Goal: Task Accomplishment & Management: Manage account settings

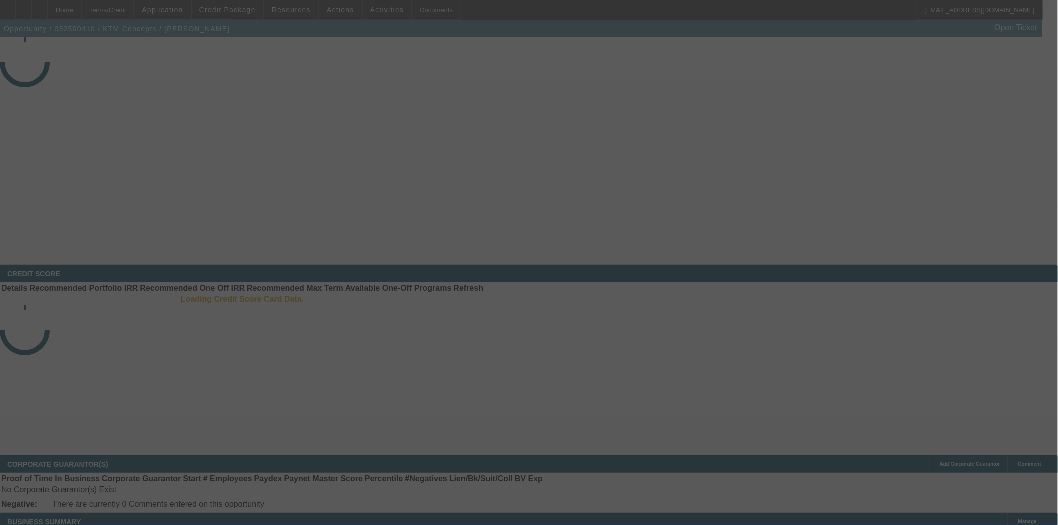
select select "3"
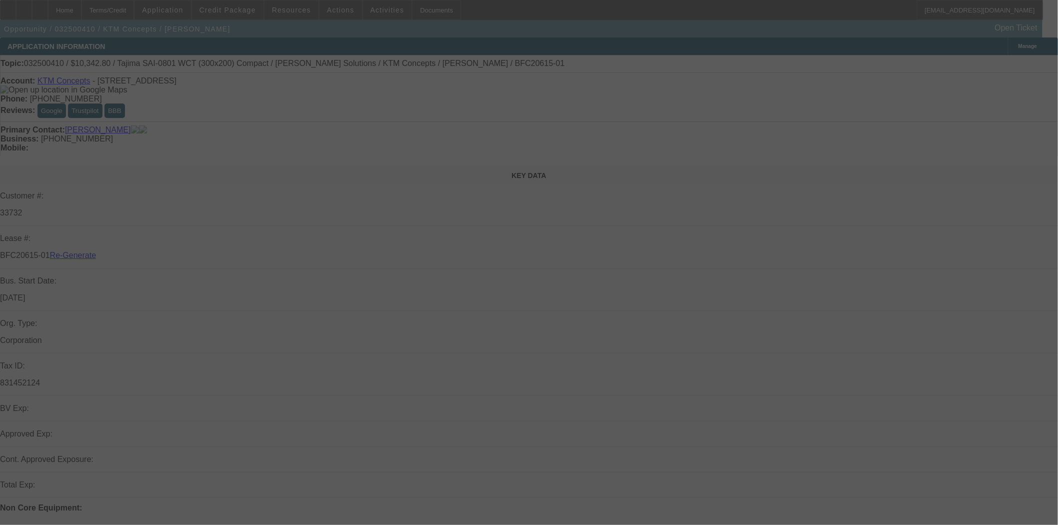
select select "0.1"
select select "2"
select select "0.1"
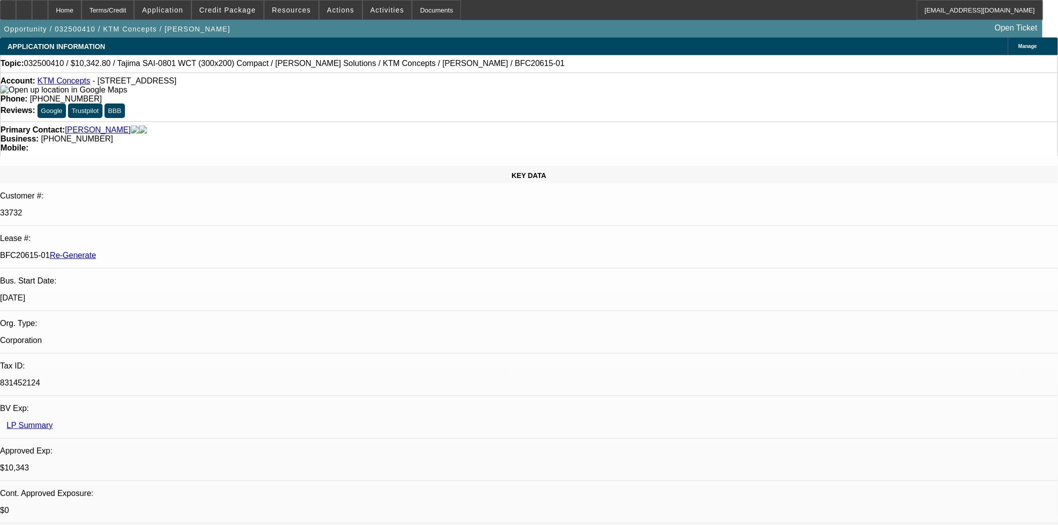
select select "1"
select select "2"
select select "4"
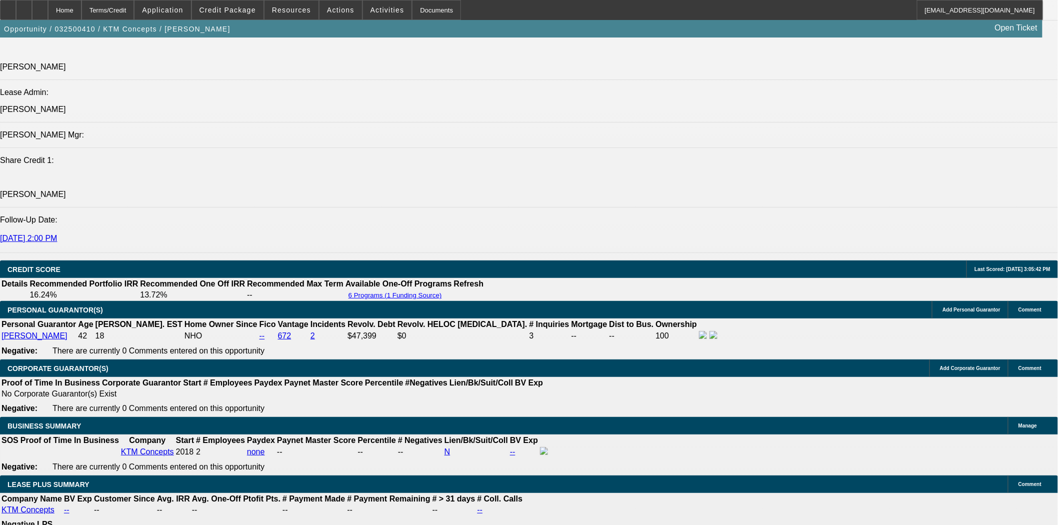
scroll to position [833, 0]
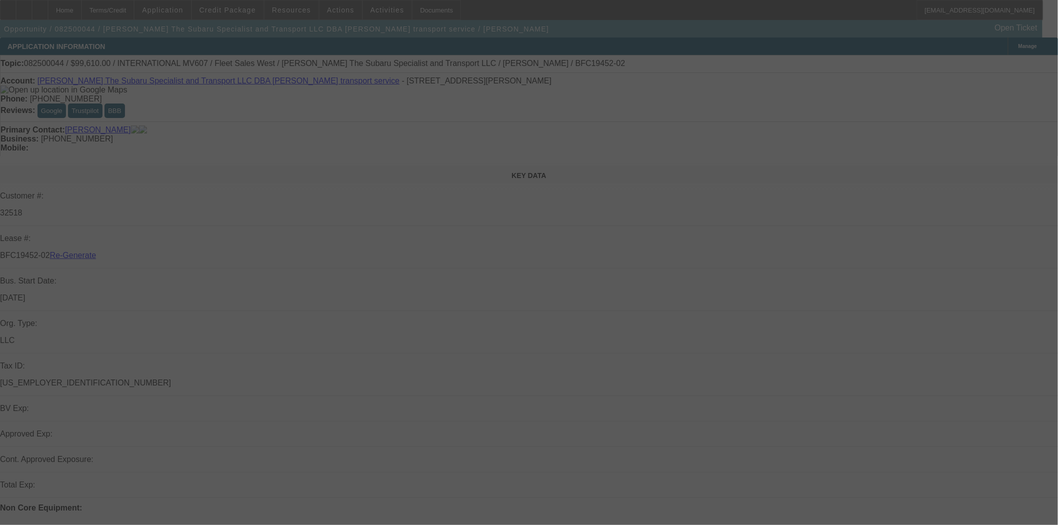
select select "3"
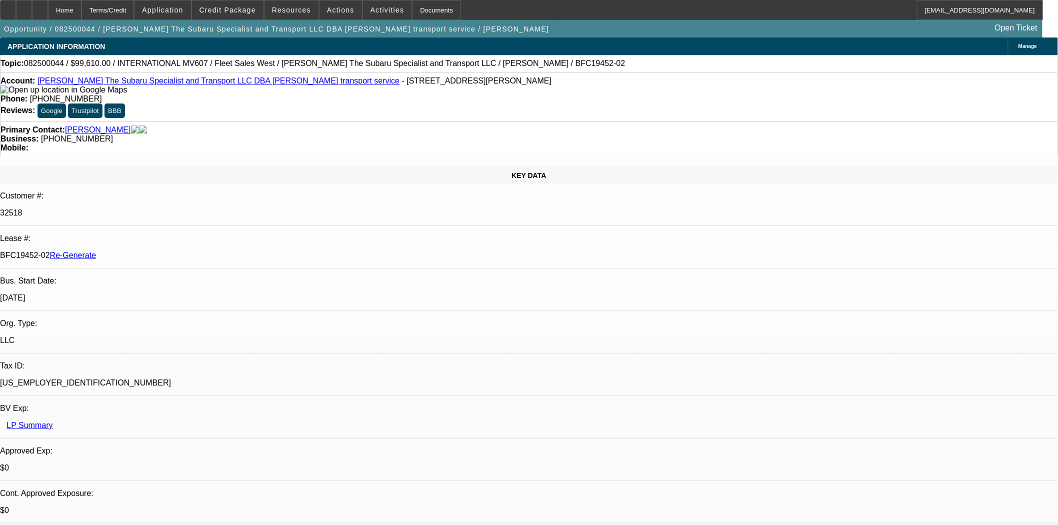
select select "0"
select select "2"
select select "0"
select select "6"
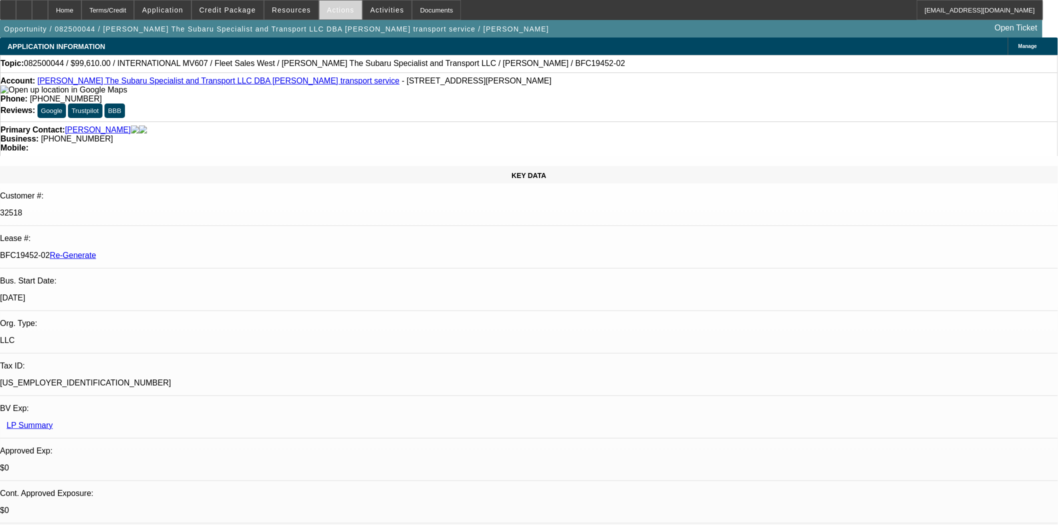
click at [337, 12] on span "Actions" at bounding box center [340, 10] width 27 height 8
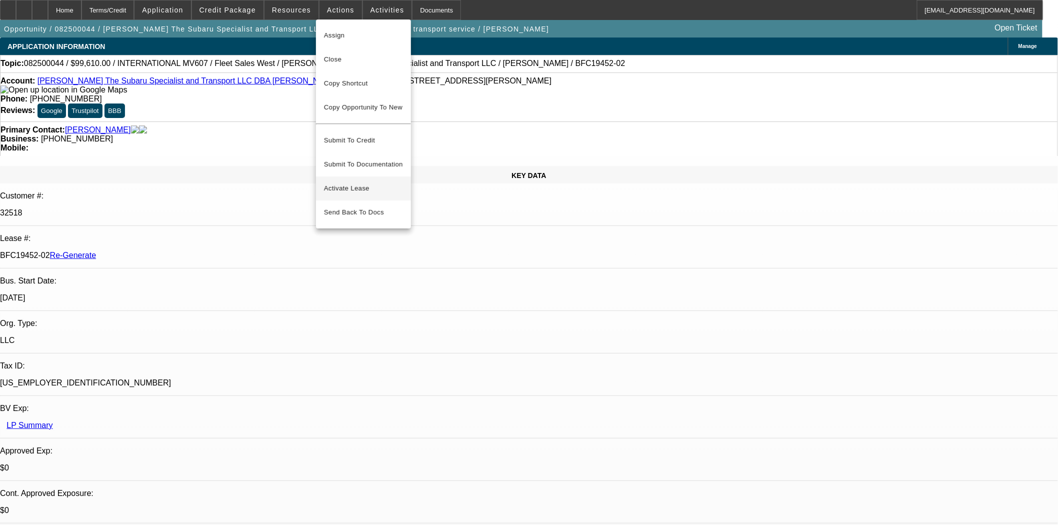
click at [348, 183] on span "Activate Lease" at bounding box center [363, 188] width 79 height 12
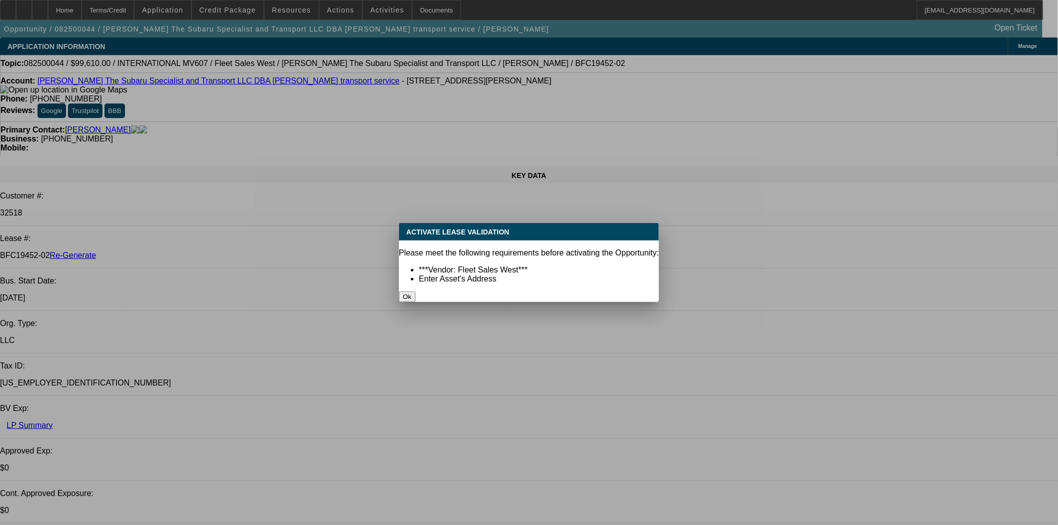
click at [487, 291] on div "Ok" at bounding box center [529, 296] width 260 height 10
click at [415, 291] on button "Ok" at bounding box center [407, 296] width 16 height 10
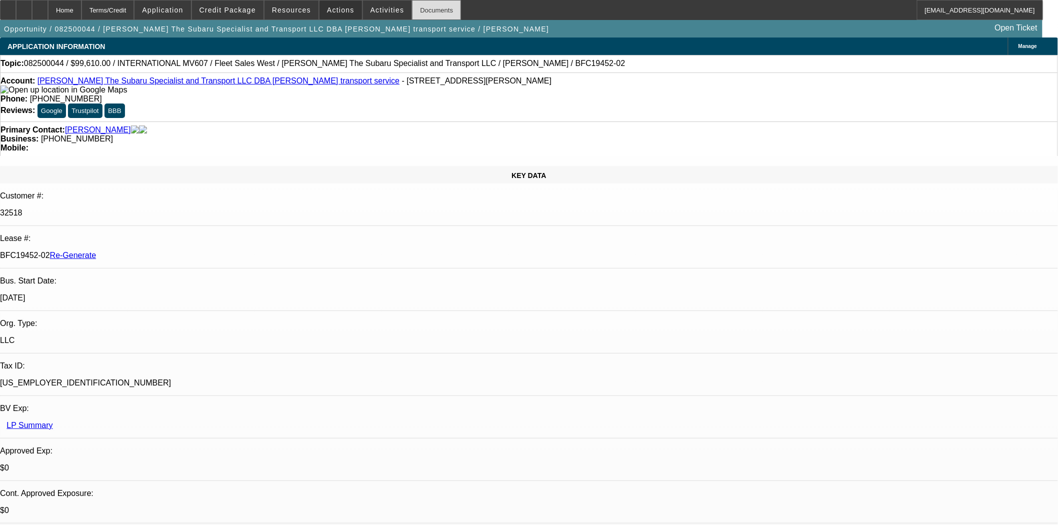
click at [413, 8] on div "Documents" at bounding box center [436, 10] width 49 height 20
click at [327, 7] on span "Actions" at bounding box center [340, 10] width 27 height 8
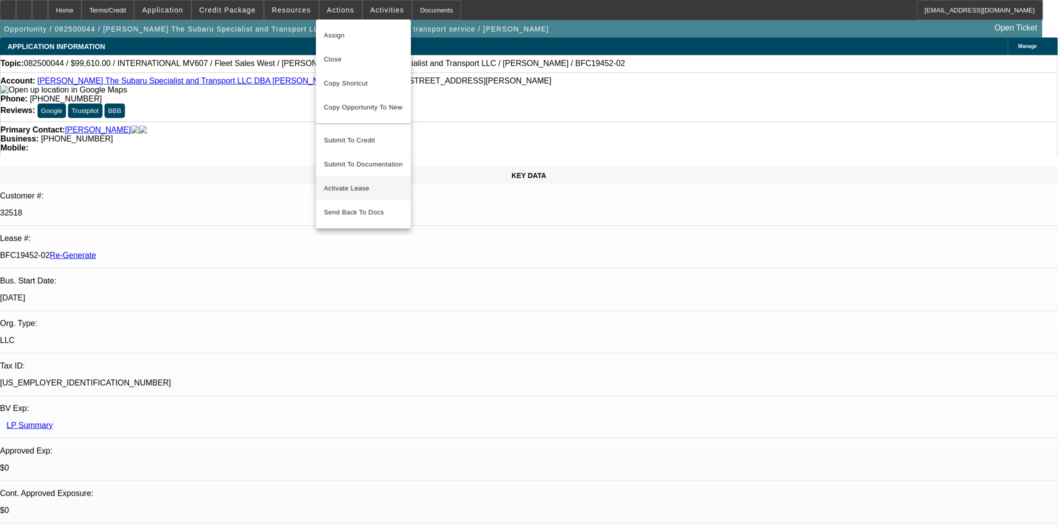
click at [367, 182] on span "Activate Lease" at bounding box center [363, 188] width 79 height 12
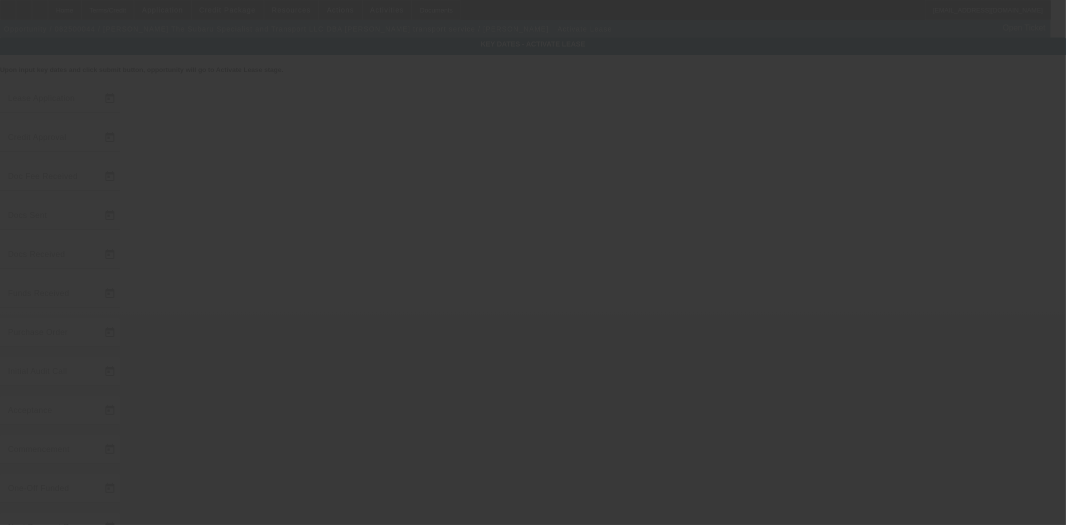
type input "8/4/2025"
type input "8/7/2025"
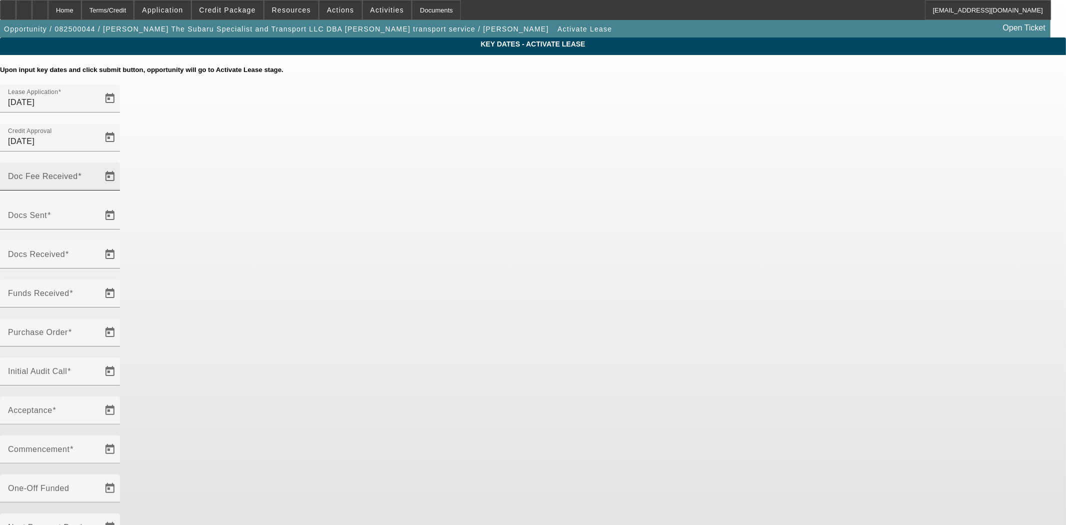
click at [98, 166] on div "Doc Fee Received" at bounding box center [53, 176] width 90 height 28
type input "8/11/2025"
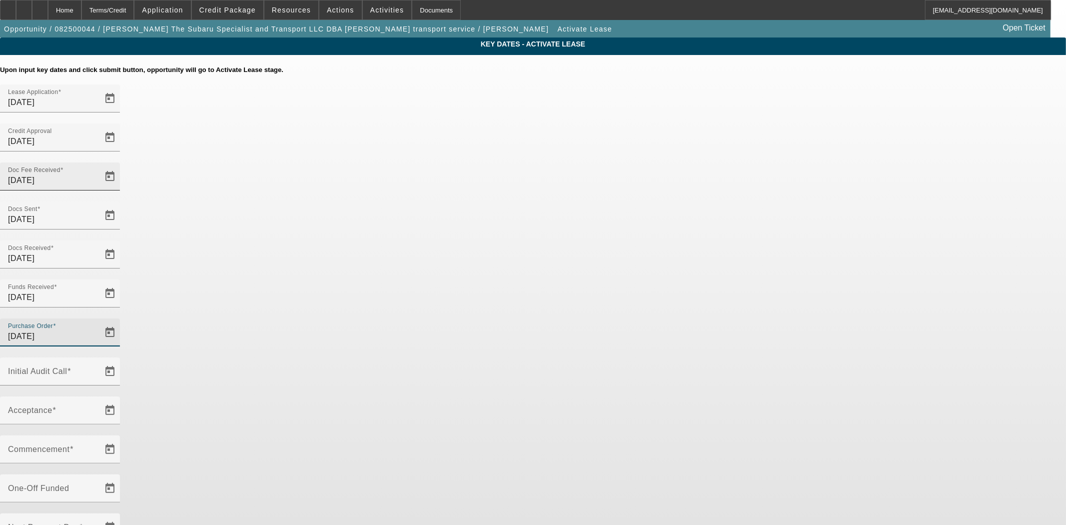
type input "8/11/2025"
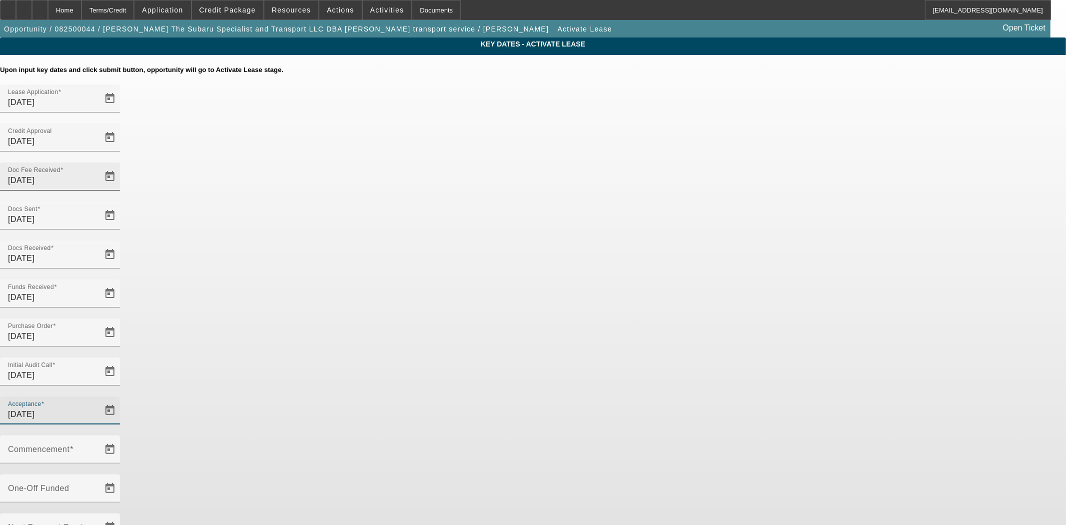
type input "8/11/2025"
type input "[DATE]"
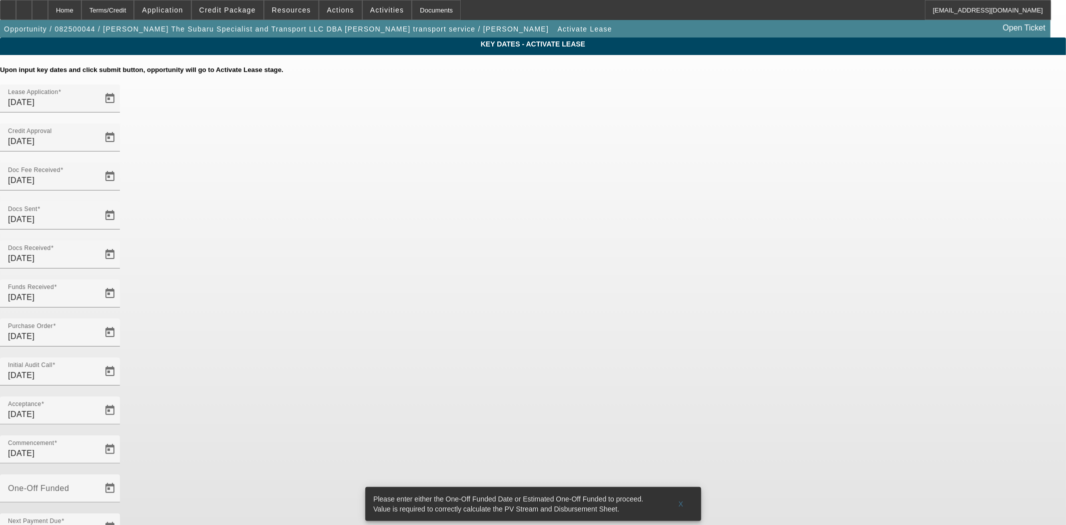
type input "8/11/2025"
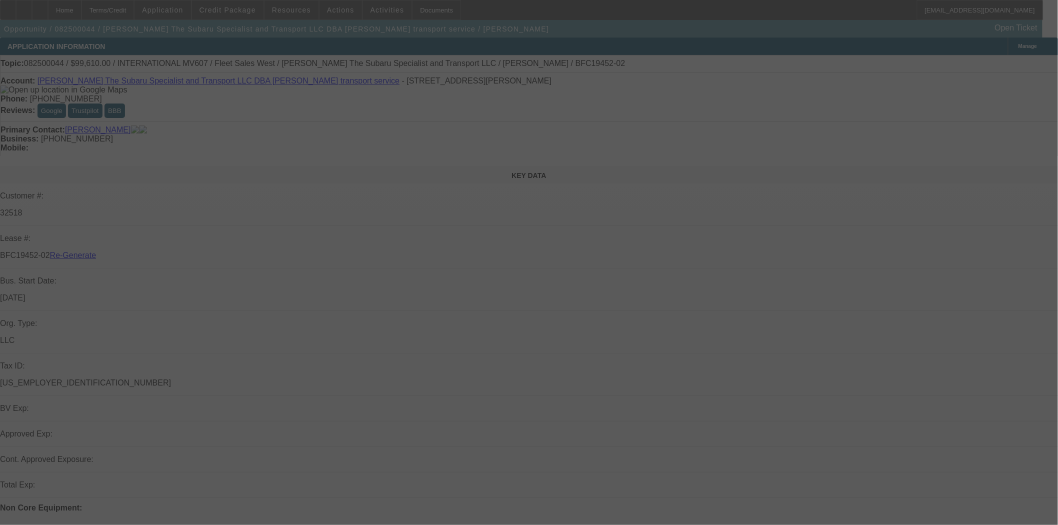
select select "4"
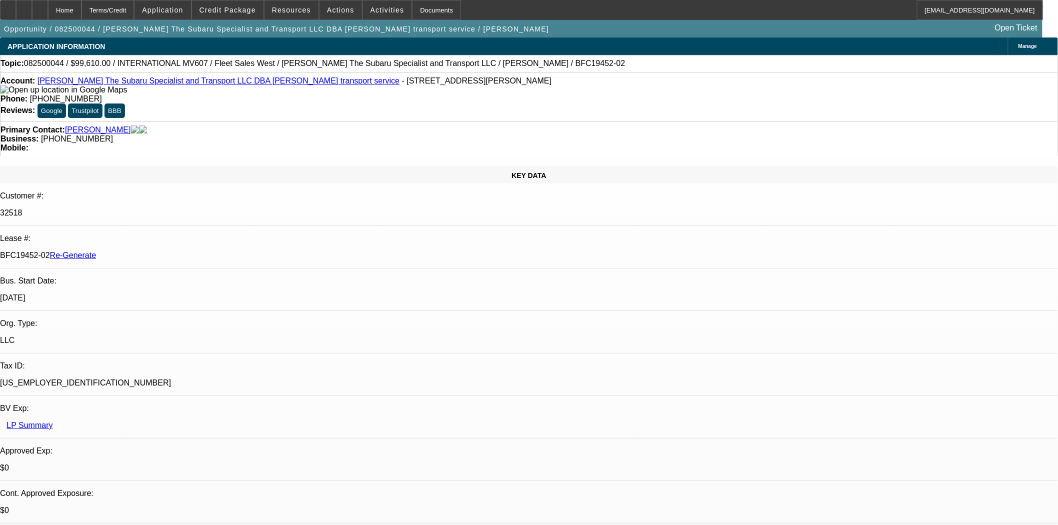
select select "0"
select select "2"
select select "0"
select select "6"
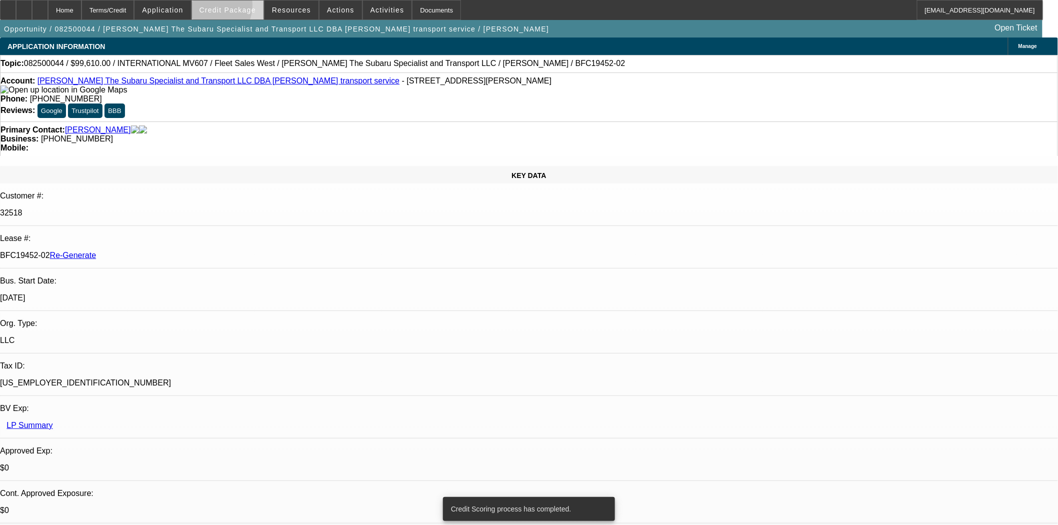
click at [225, 7] on span "Credit Package" at bounding box center [227, 10] width 56 height 8
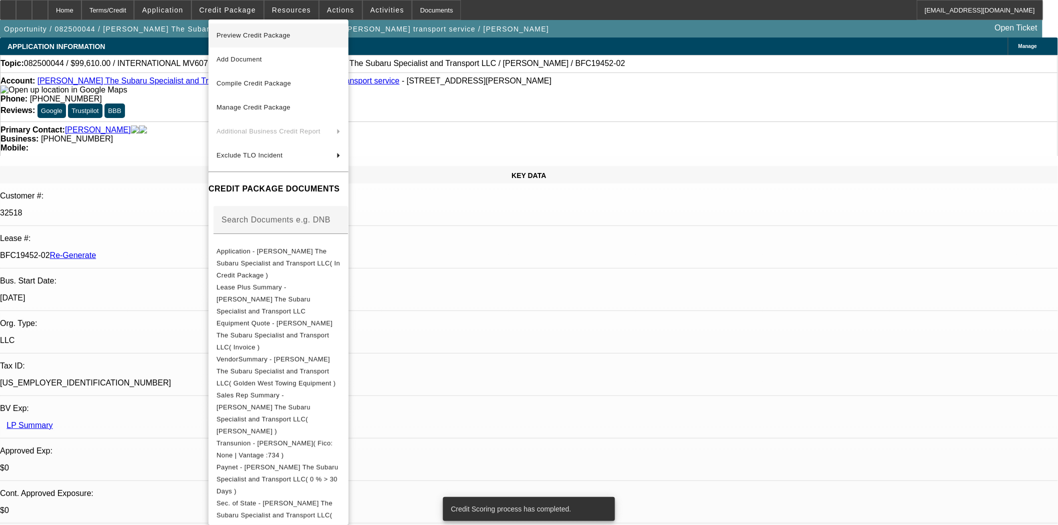
click at [231, 32] on span "Preview Credit Package" at bounding box center [253, 34] width 74 height 7
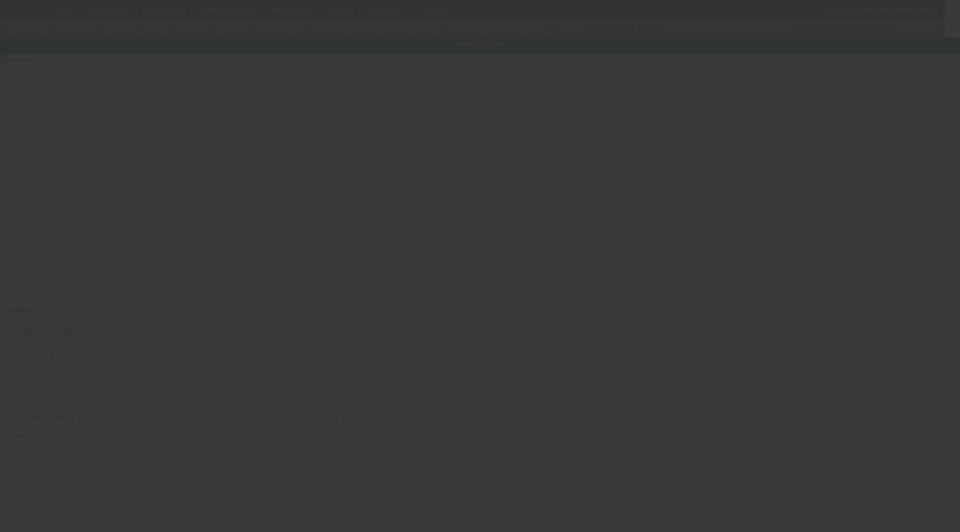
type input "[US_VEHICLE_IDENTIFICATION_NUMBER]"
type input "International"
type input "MV607"
radio input "true"
type textarea "Make: international; Model: mv"
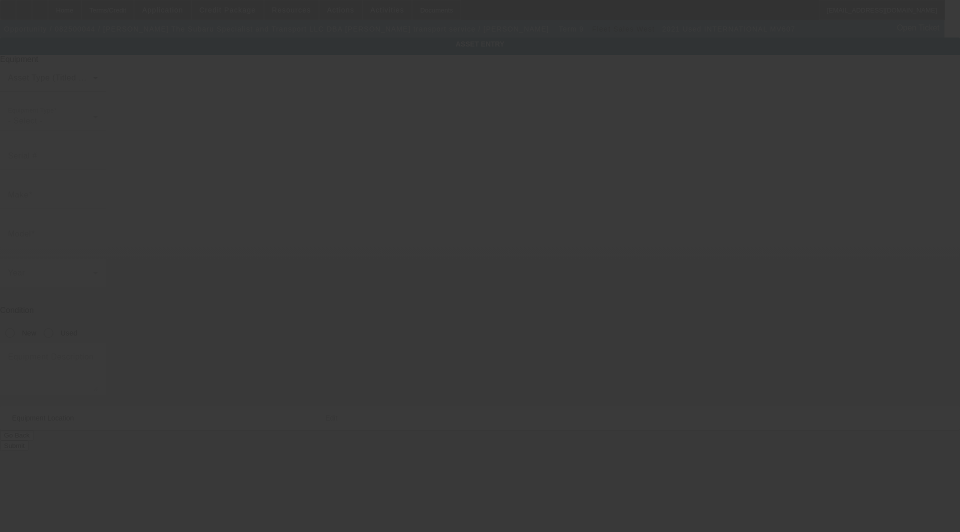
type input "[STREET_ADDRESS]"
type input "[PERSON_NAME]"
type input "98812"
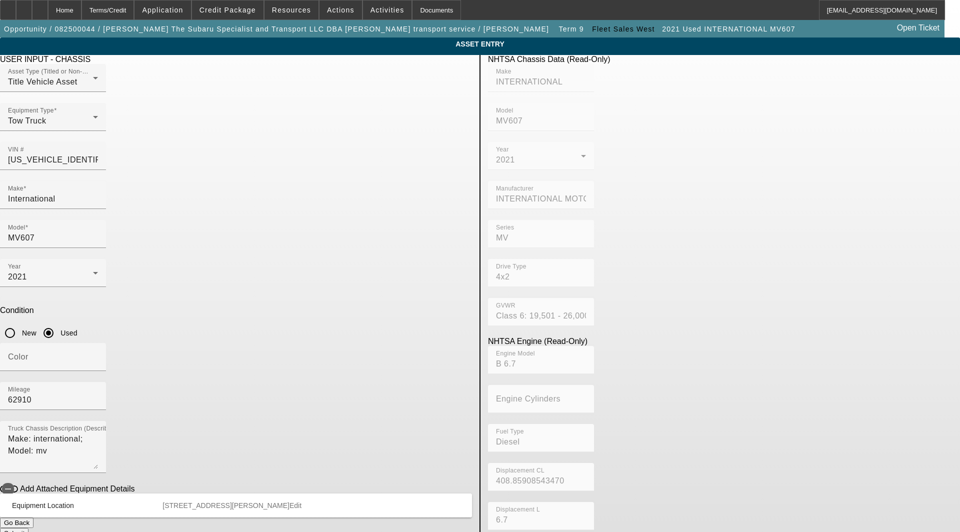
click at [301, 501] on span "Edit" at bounding box center [295, 505] width 12 height 8
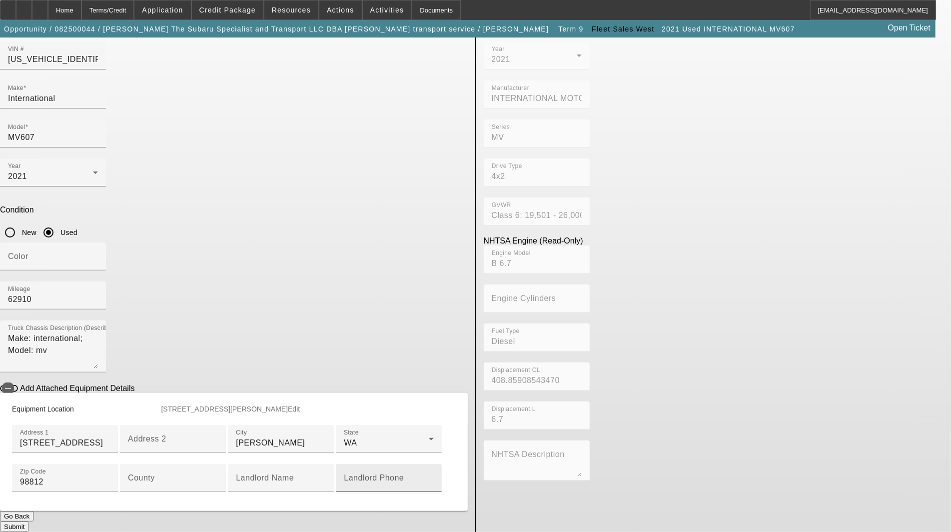
scroll to position [235, 0]
click at [155, 473] on mat-label "County" at bounding box center [141, 477] width 27 height 8
click at [218, 476] on input "County" at bounding box center [173, 482] width 90 height 12
type input "Okangogan"
click at [236, 437] on input "brewster" at bounding box center [281, 443] width 90 height 12
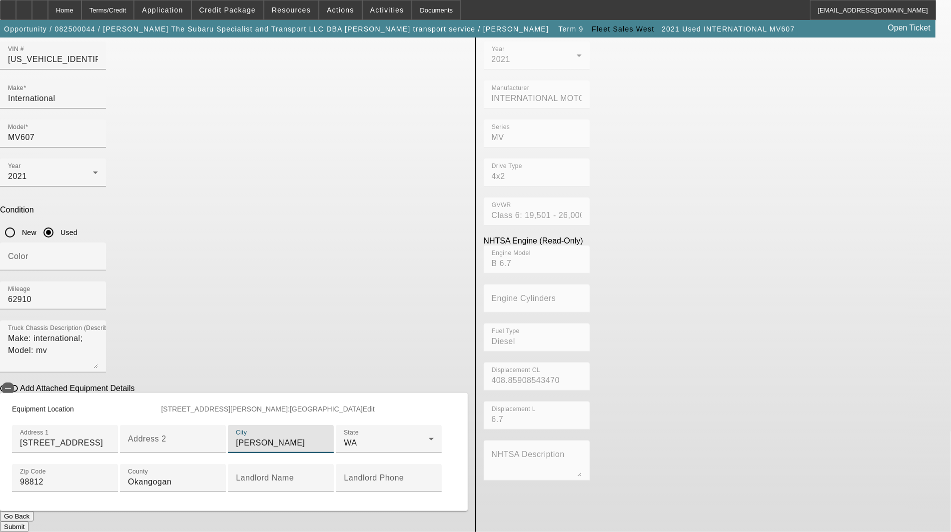
type input "Brewster"
click at [28, 521] on button "Submit" at bounding box center [14, 526] width 28 height 10
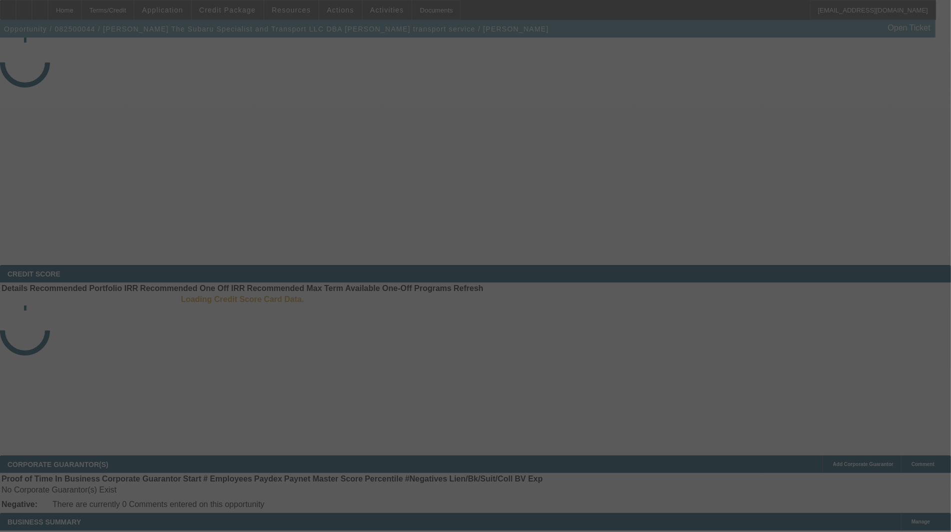
select select "3"
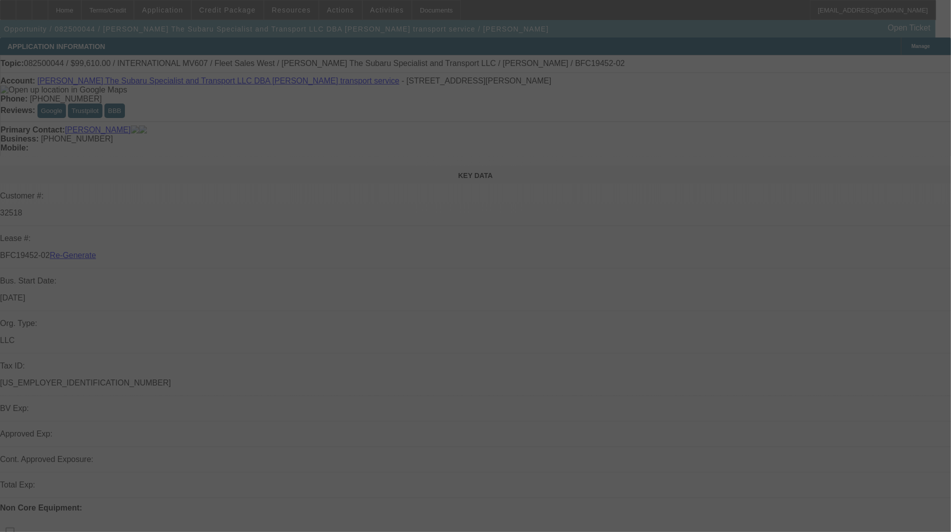
select select "0"
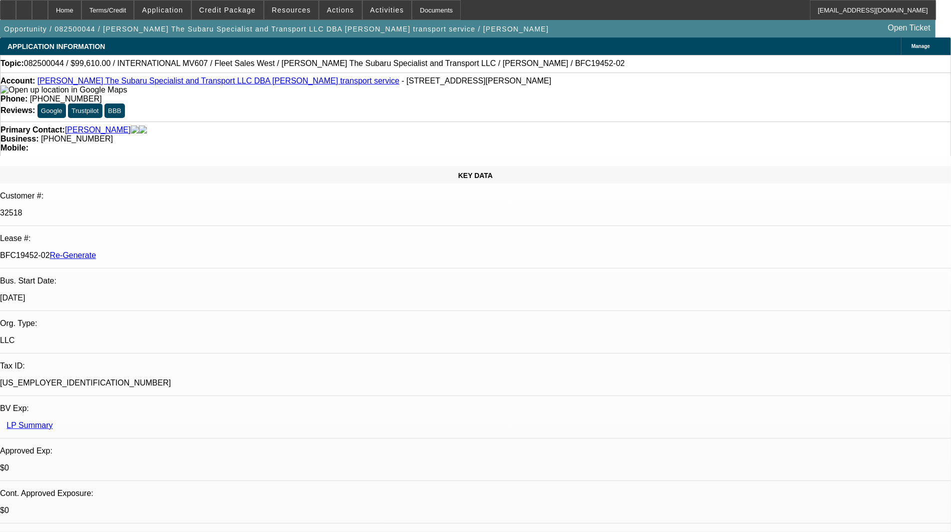
select select "1"
select select "2"
select select "6"
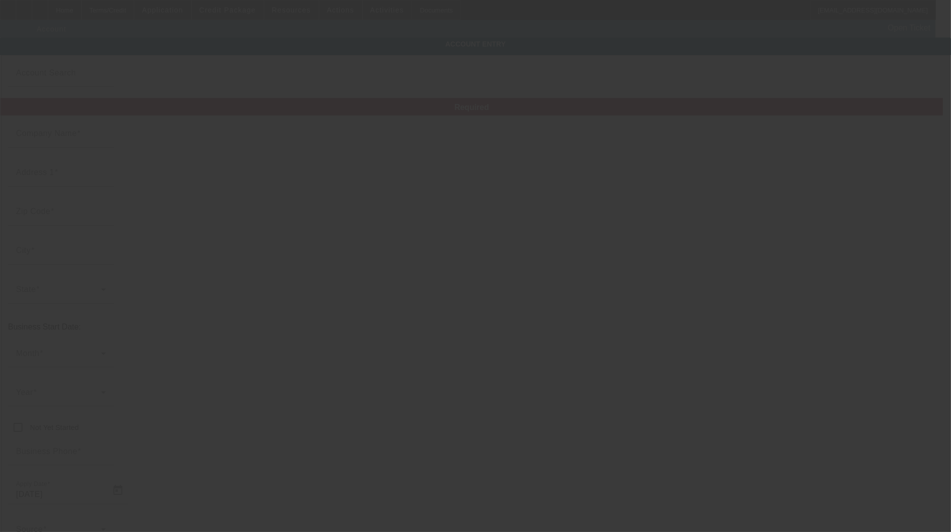
type input "Daniel The Subaru Specialist and Transport LLC"
type input "174 N Star Rd"
type input "98812"
type input "[PERSON_NAME]"
type input "[PHONE_NUMBER]"
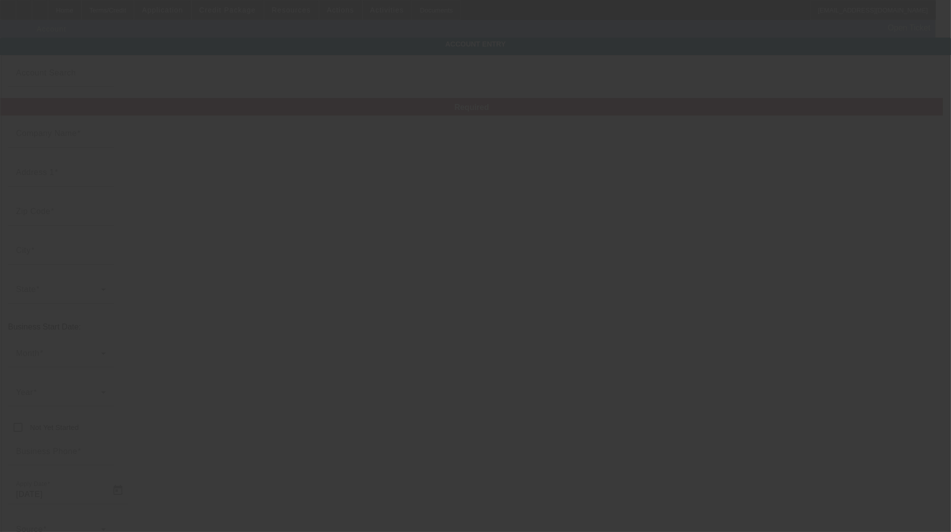
type input "daniels transport service"
type input "danielescobedo99@gmail.com"
type input "Okanogan"
type input "[US_EMPLOYER_IDENTIFICATION_NUMBER]"
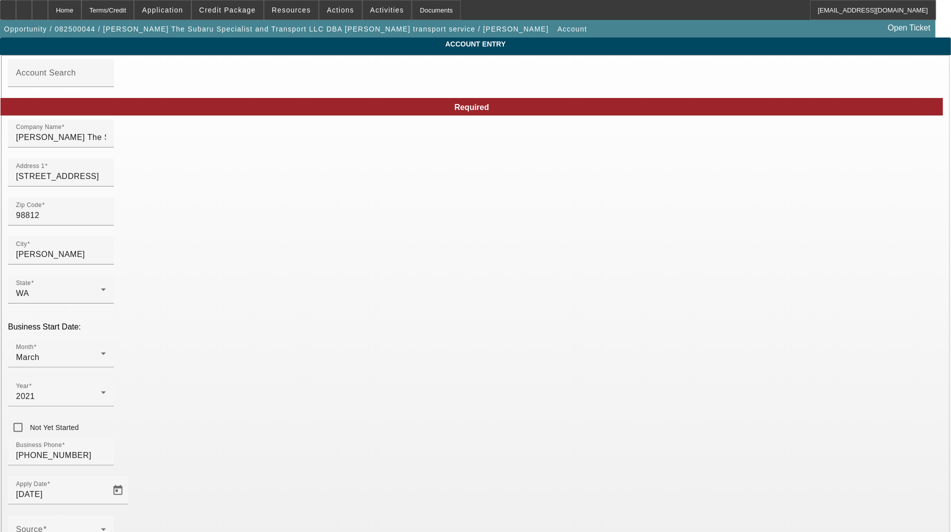
type input "8/4/2025"
drag, startPoint x: 575, startPoint y: 149, endPoint x: 392, endPoint y: 138, distance: 183.3
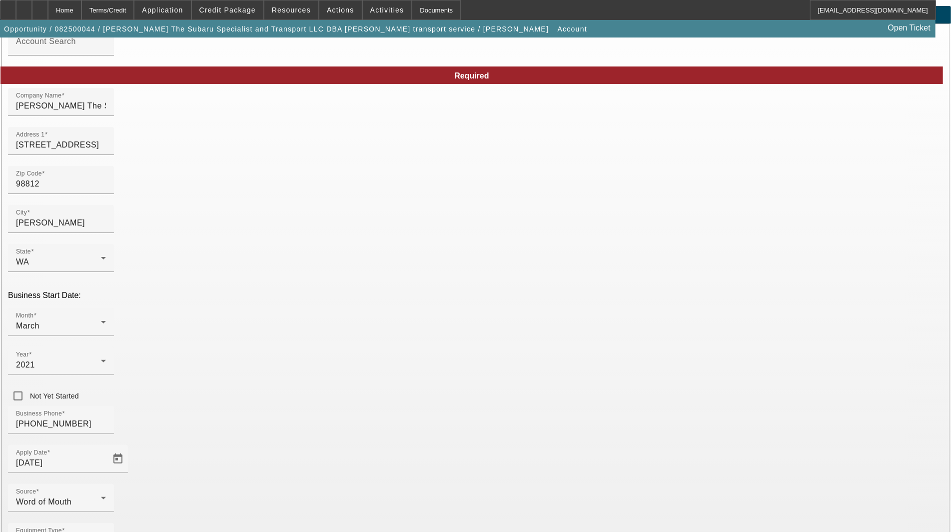
scroll to position [48, 0]
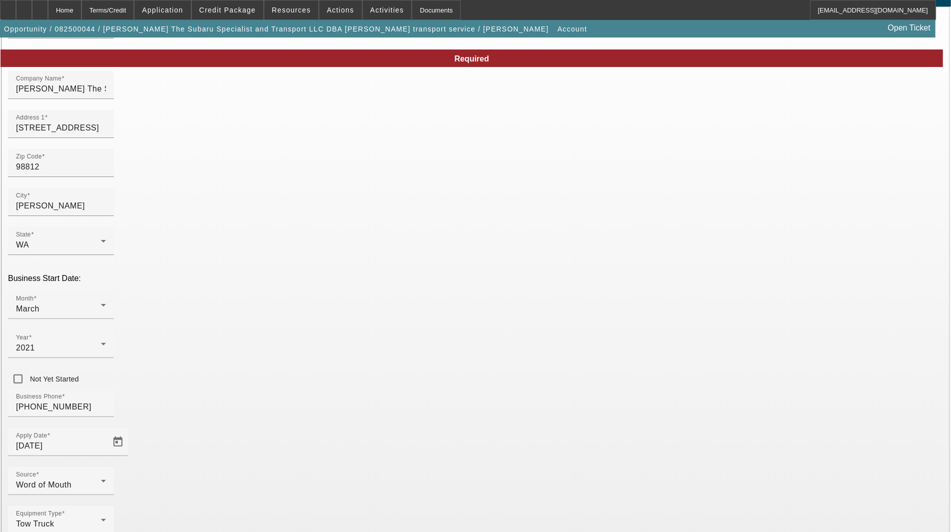
type input "Daniels Transport Service"
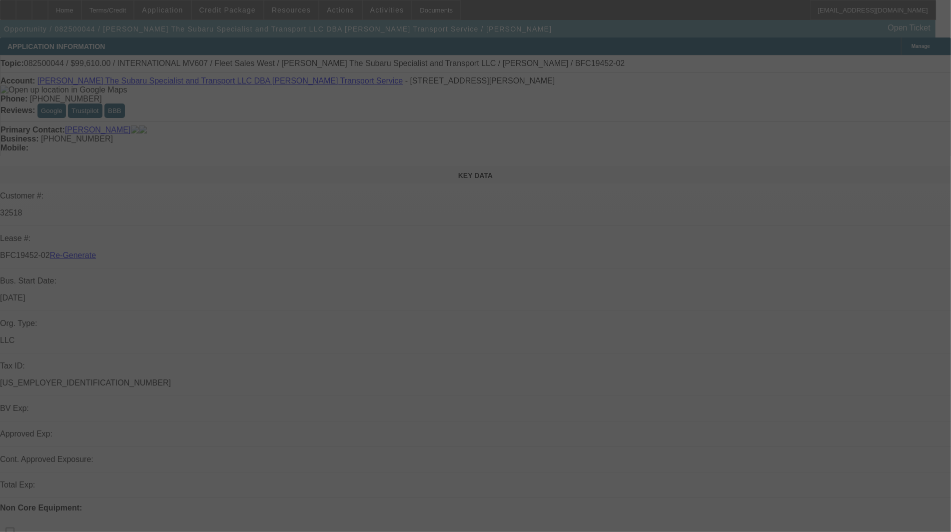
select select "4"
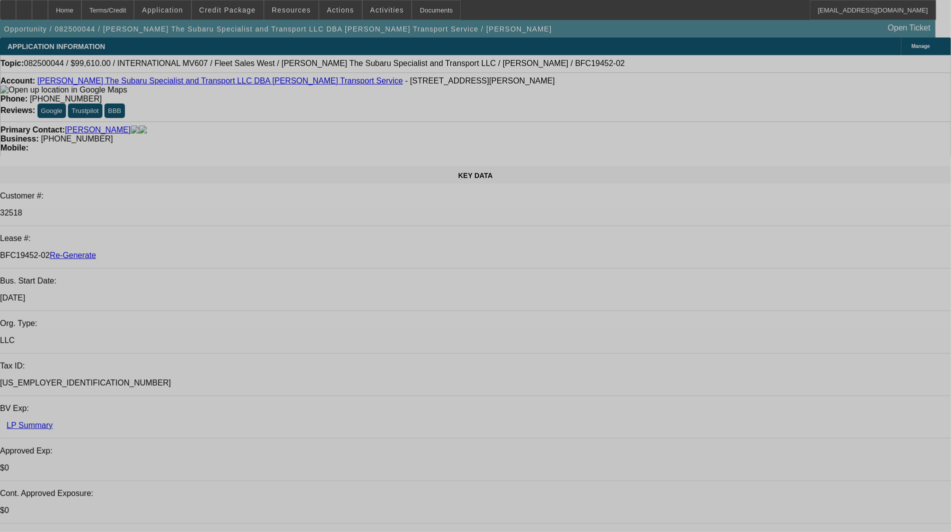
select select "0"
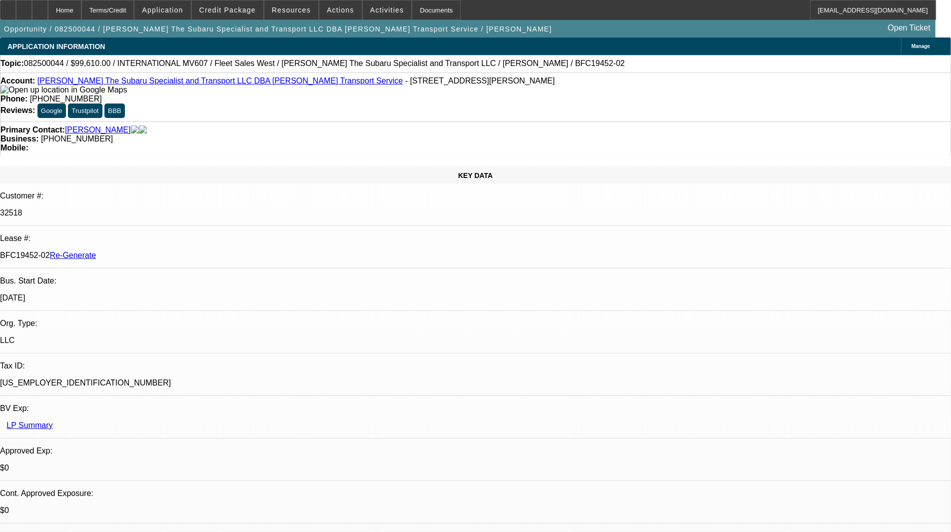
select select "0"
select select "2"
select select "0"
select select "6"
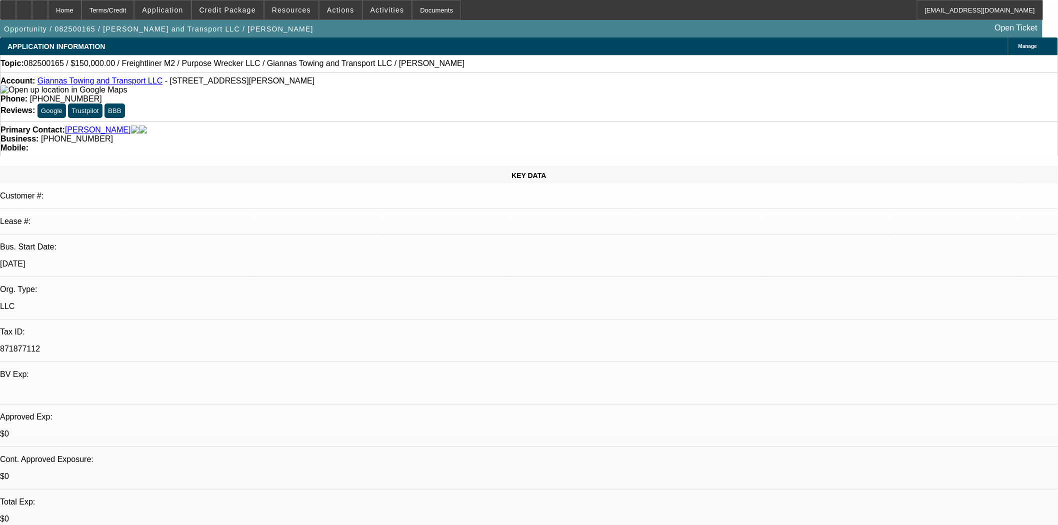
select select "0"
select select "0.1"
select select "4"
select select "0"
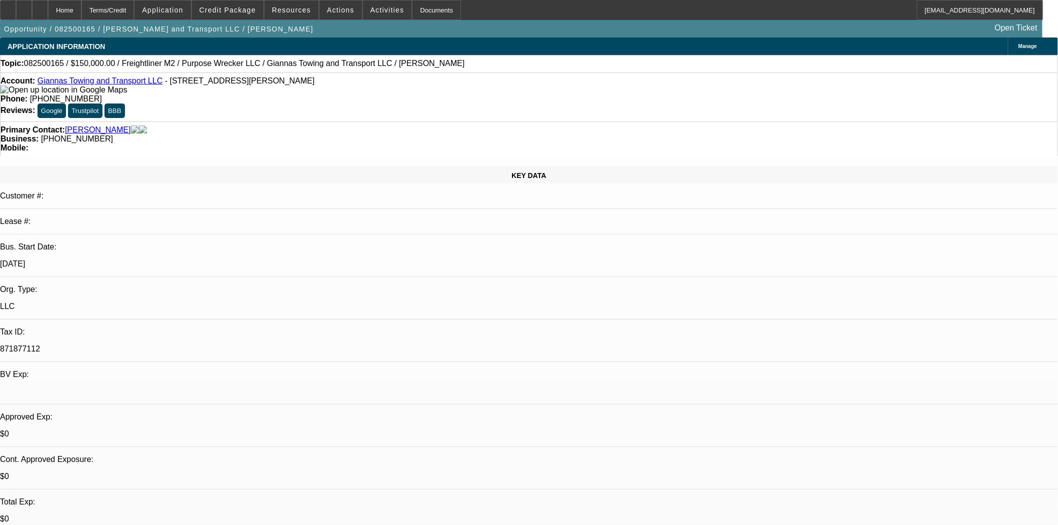
select select "0"
select select "0.1"
select select "4"
select select "0"
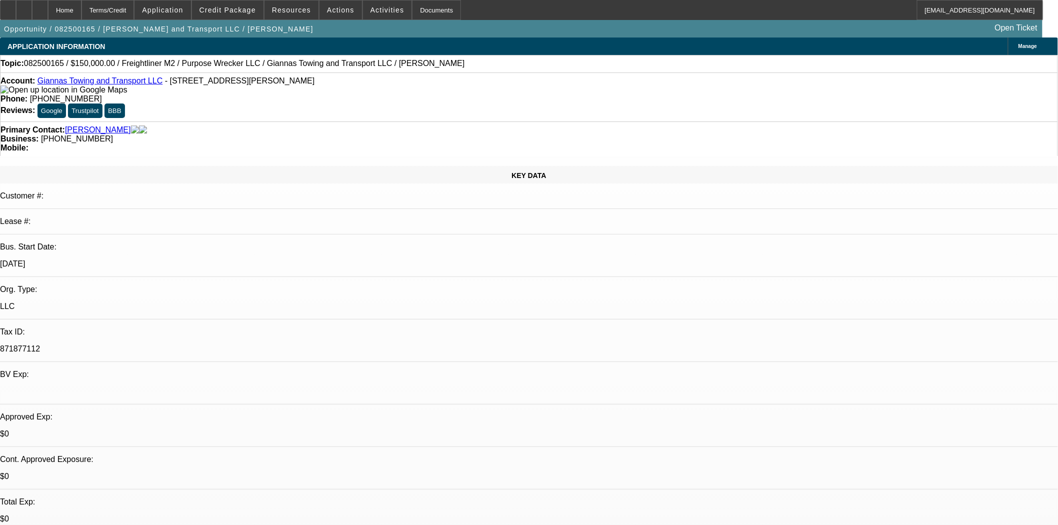
select select "0.1"
select select "4"
select select "0"
select select "0.1"
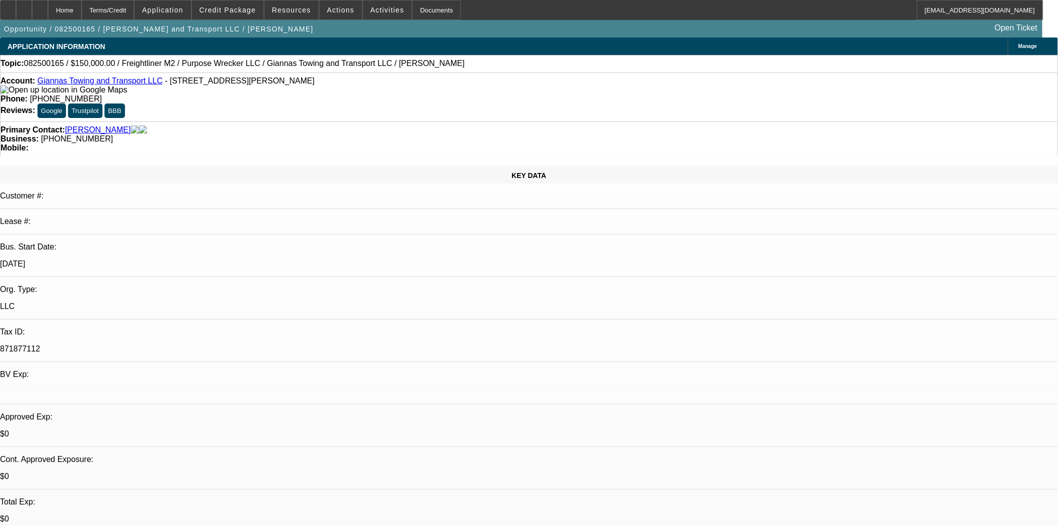
select select "4"
click at [16, 12] on div at bounding box center [8, 10] width 16 height 20
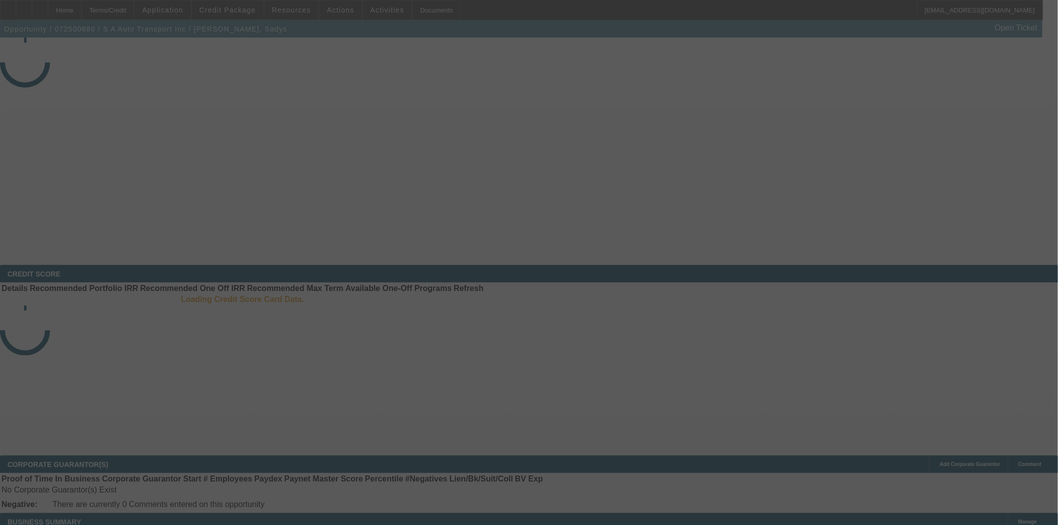
select select "4"
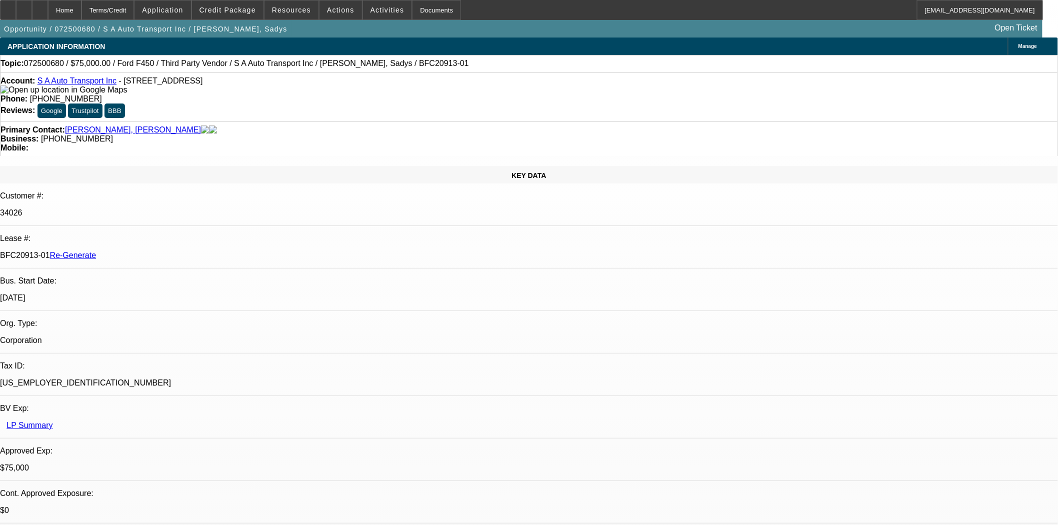
select select "0"
select select "2"
select select "0.1"
select select "4"
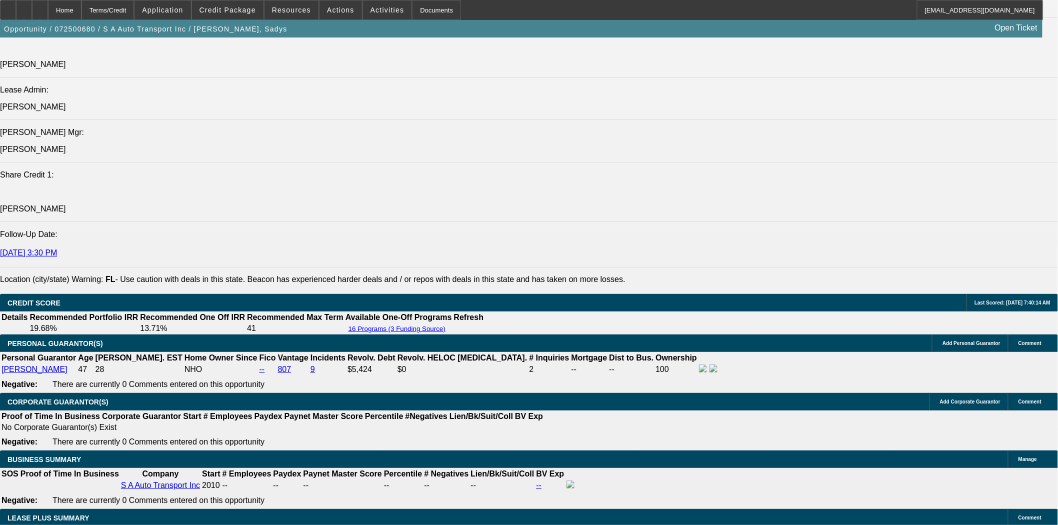
scroll to position [1333, 0]
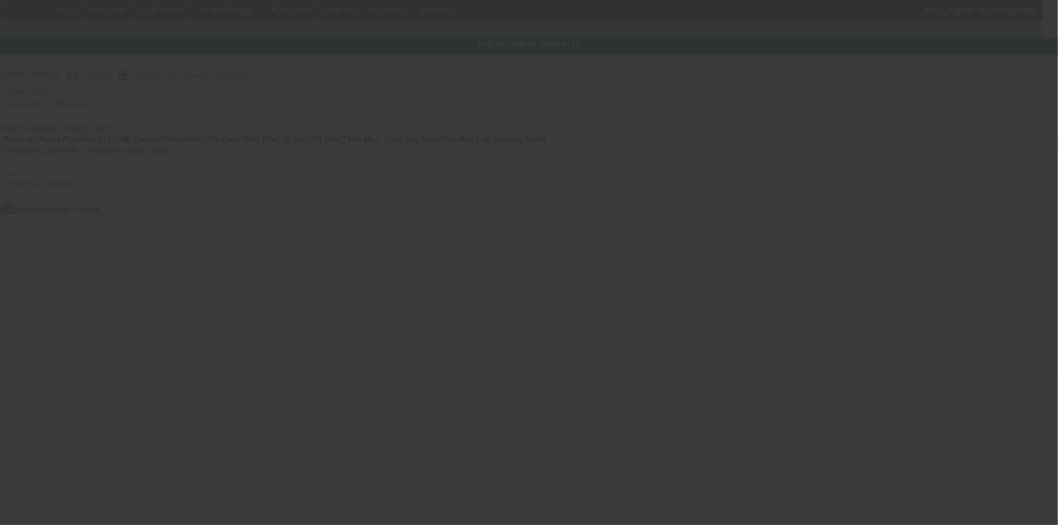
radio input "true"
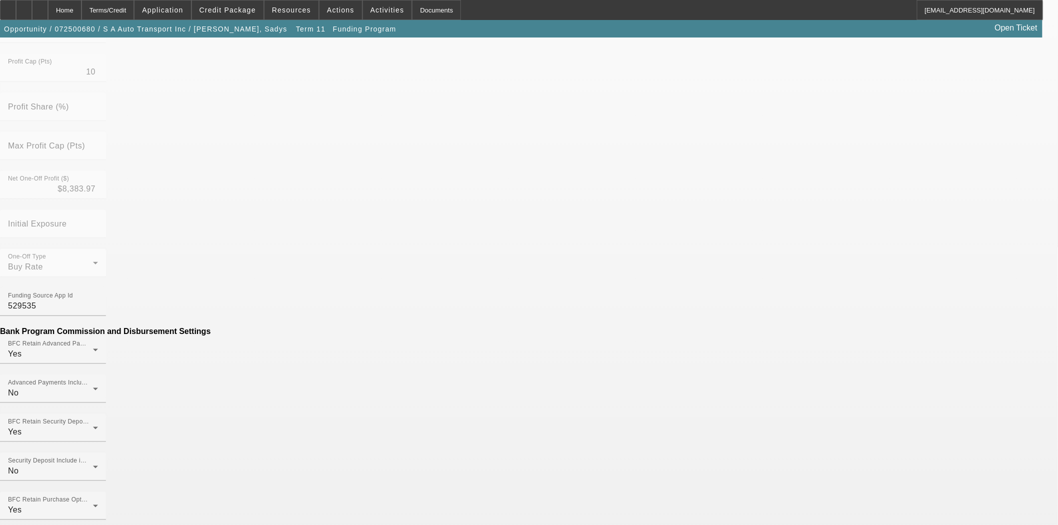
scroll to position [353, 0]
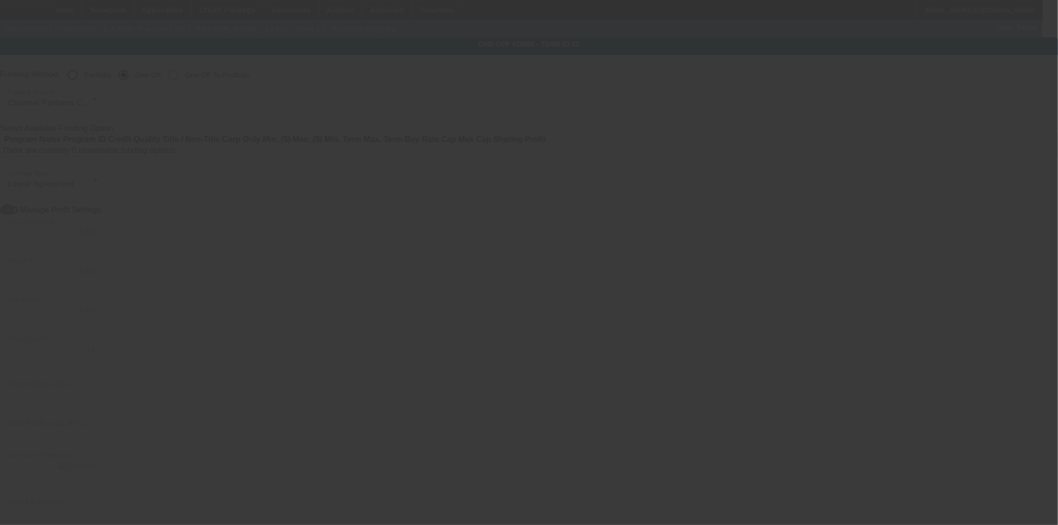
radio input "true"
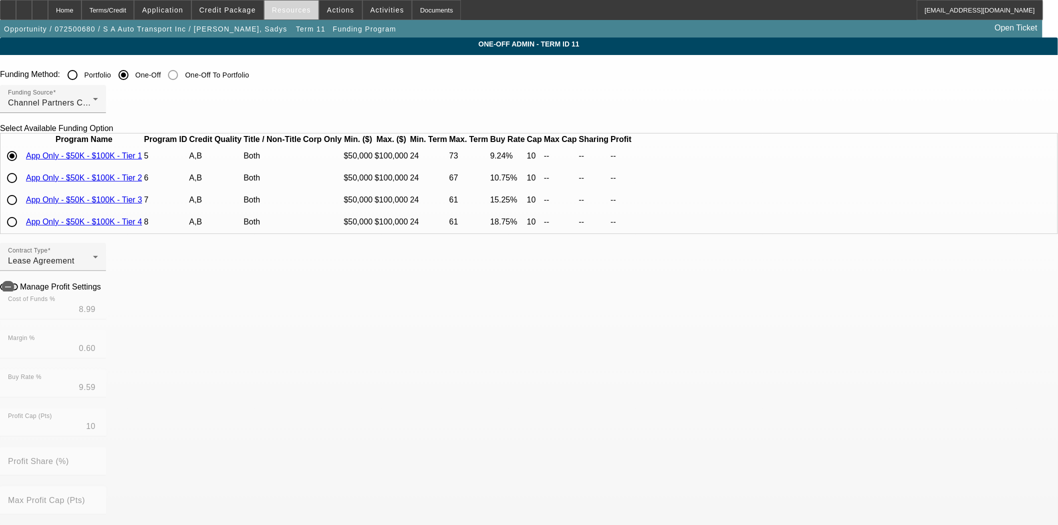
click at [300, 12] on span "Resources" at bounding box center [291, 10] width 39 height 8
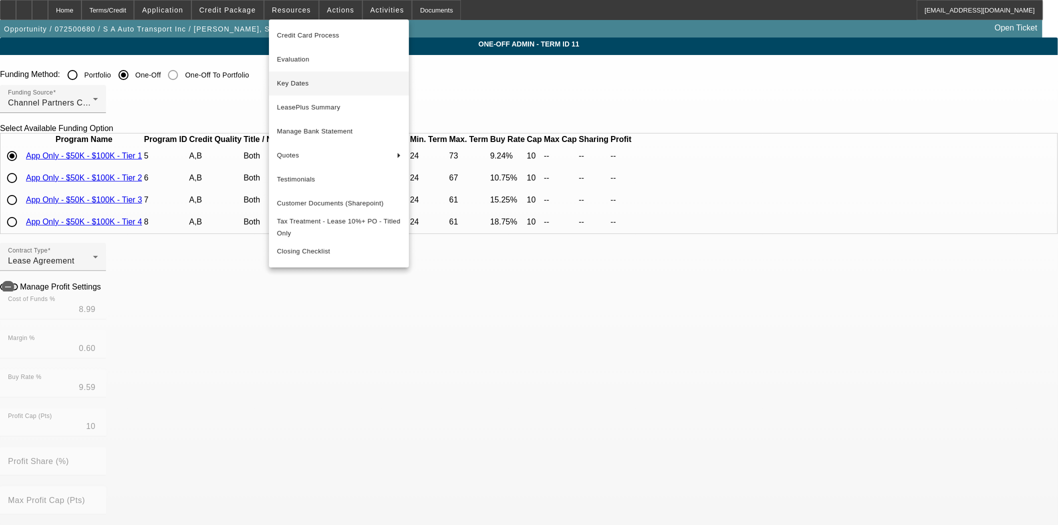
click at [293, 82] on span "Key Dates" at bounding box center [339, 83] width 124 height 12
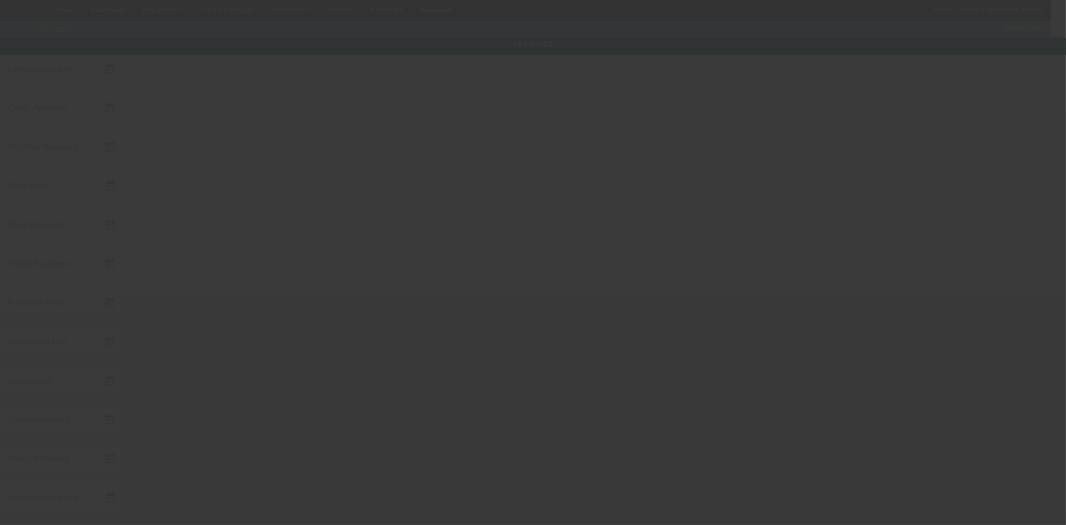
type input "[DATE]"
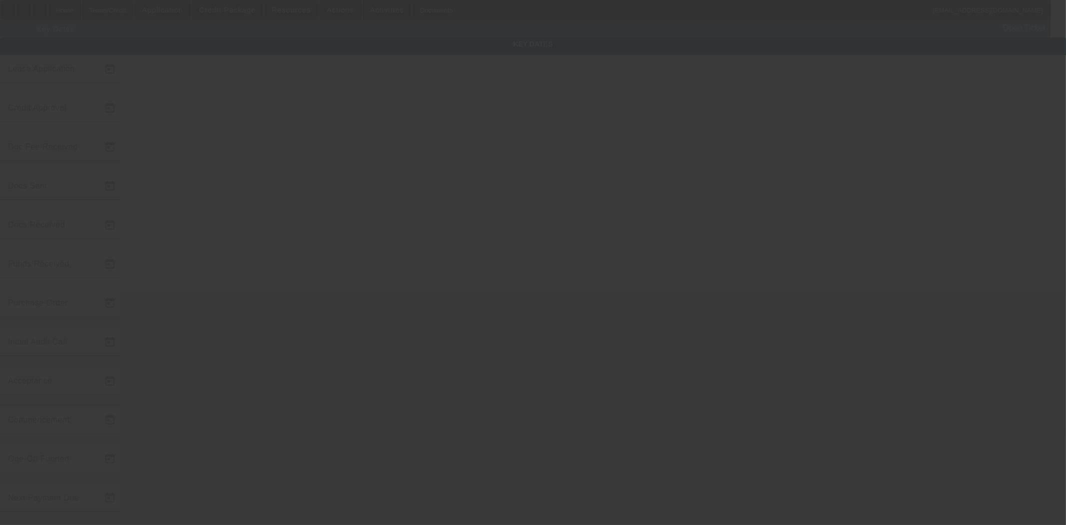
type input "[DATE]"
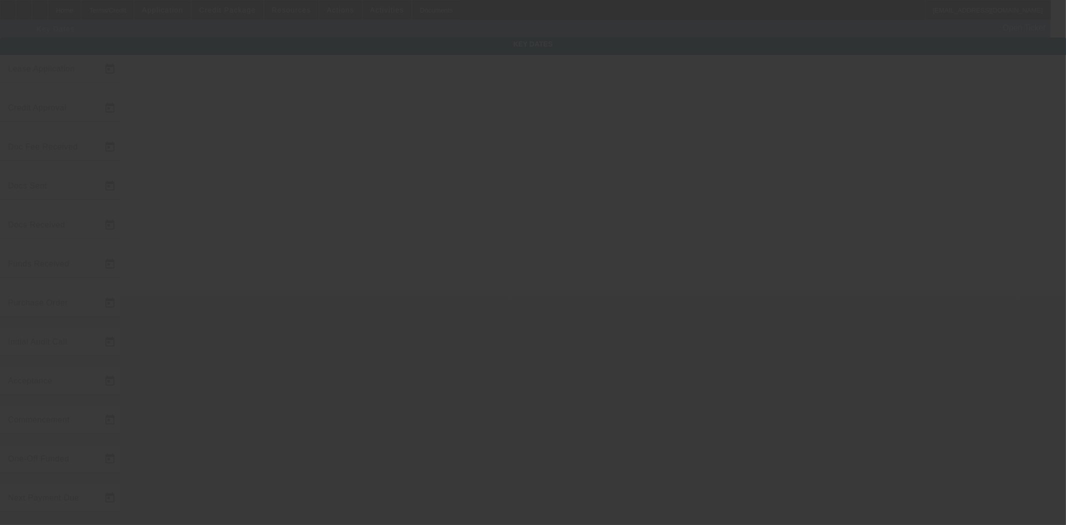
type input "[DATE]"
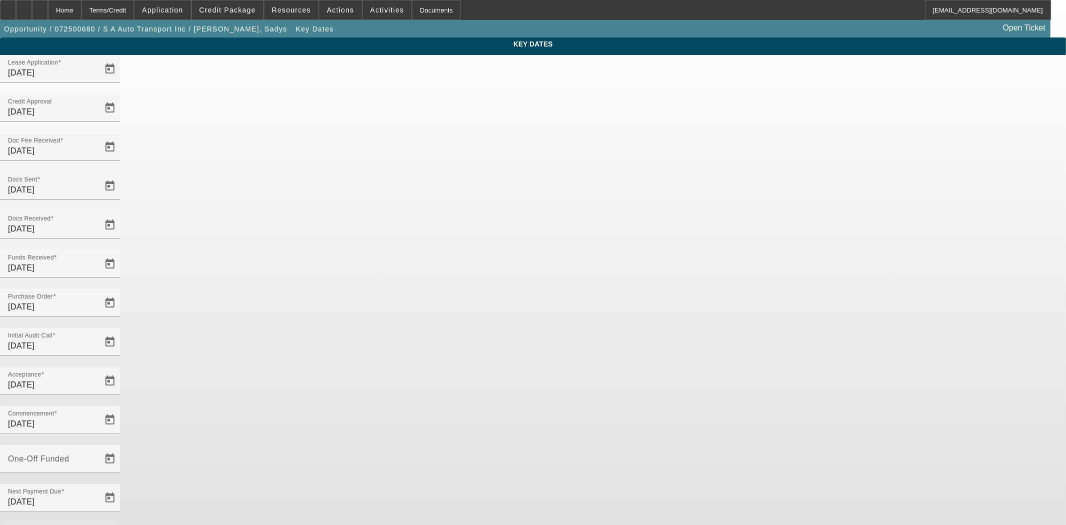
drag, startPoint x: 445, startPoint y: 318, endPoint x: 277, endPoint y: 299, distance: 169.6
click at [275, 302] on div "Key Dates Lease Application [DATE] Credit Approval [DATE] Doc Fee Received [DAT…" at bounding box center [533, 329] width 1066 height 584
type input "[DATE]"
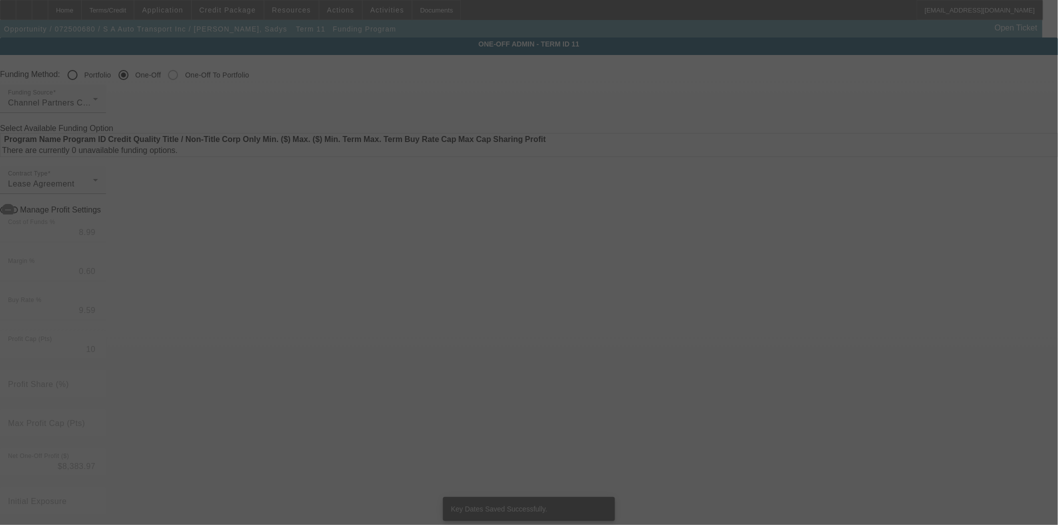
radio input "true"
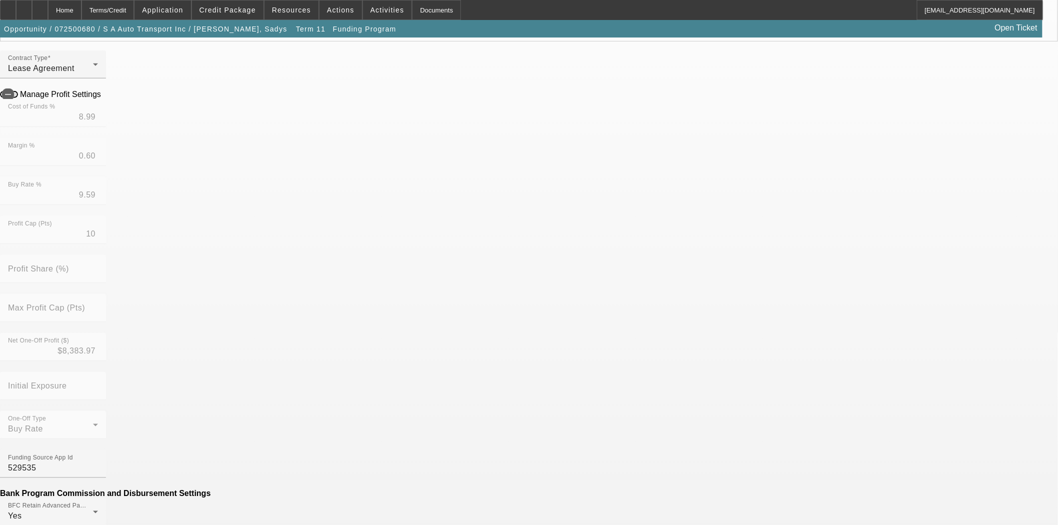
scroll to position [222, 0]
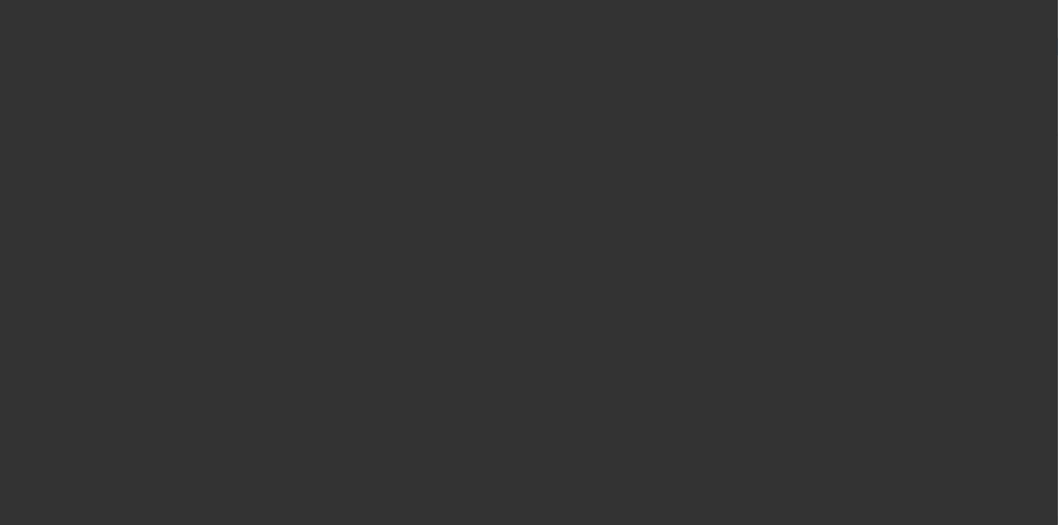
radio input "true"
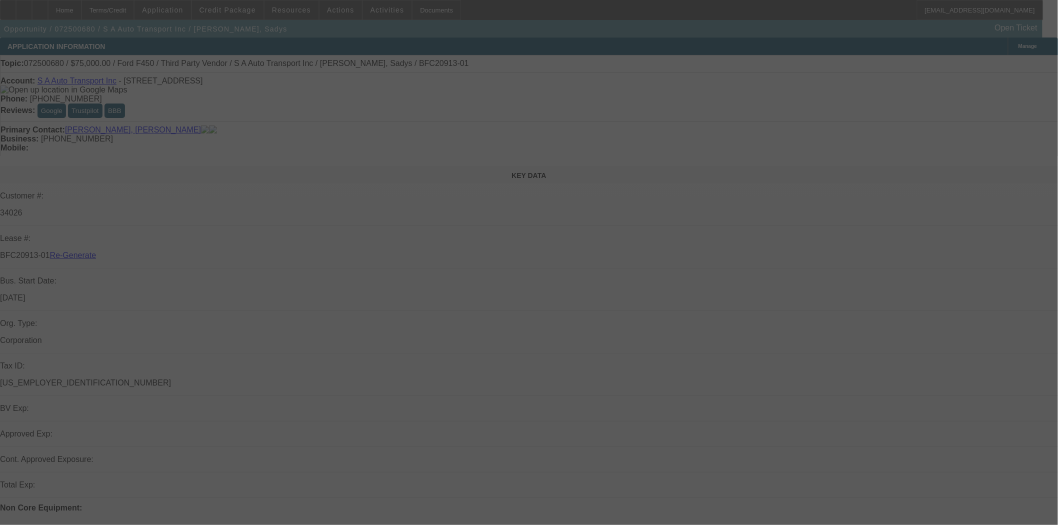
select select "4"
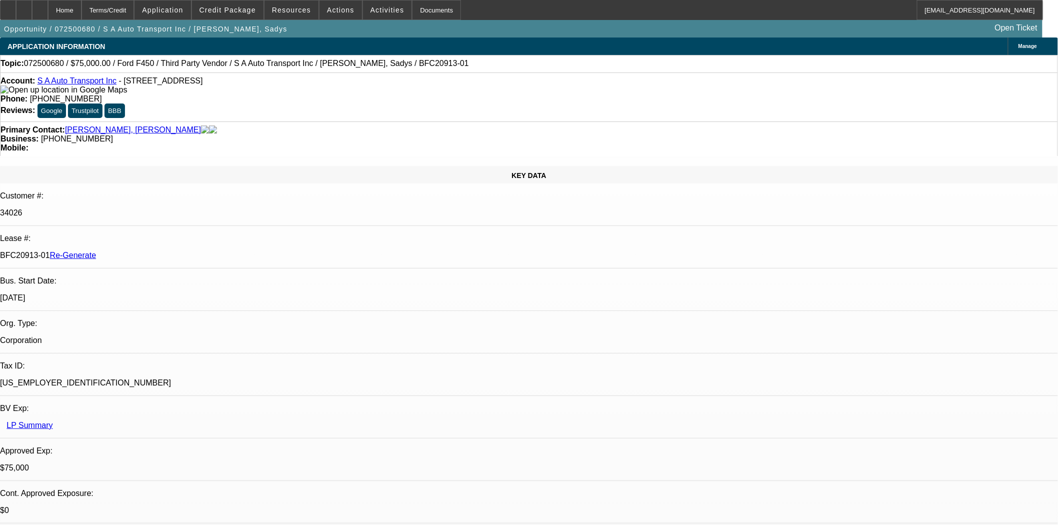
select select "0"
select select "2"
select select "0.1"
select select "4"
